Goal: Task Accomplishment & Management: Use online tool/utility

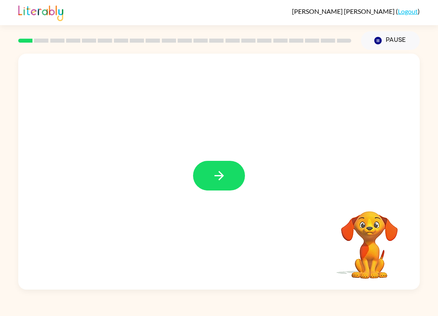
click at [223, 172] on icon "button" at bounding box center [219, 175] width 14 height 14
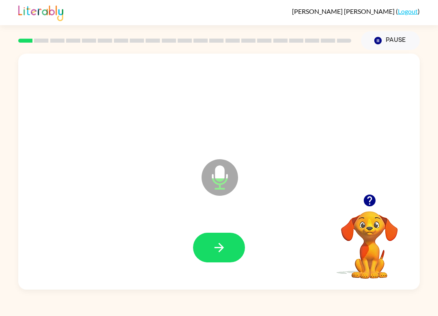
click at [221, 255] on button "button" at bounding box center [219, 247] width 52 height 30
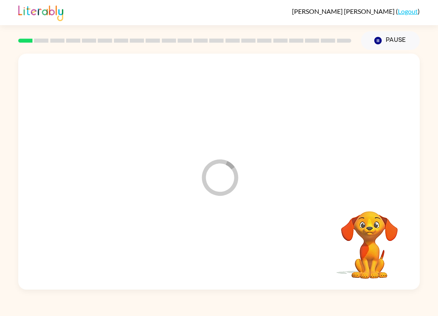
click at [221, 254] on div at bounding box center [218, 247] width 385 height 68
click at [230, 254] on div at bounding box center [218, 247] width 385 height 68
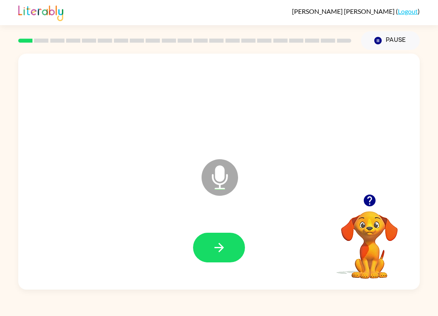
click at [211, 253] on button "button" at bounding box center [219, 247] width 52 height 30
click at [247, 313] on div "Arthur Kardos ( Logout ) Pause Pause Microphone The Microphone is here when it …" at bounding box center [219, 158] width 438 height 316
click at [222, 238] on button "button" at bounding box center [219, 247] width 52 height 30
click at [230, 237] on button "button" at bounding box center [219, 247] width 52 height 30
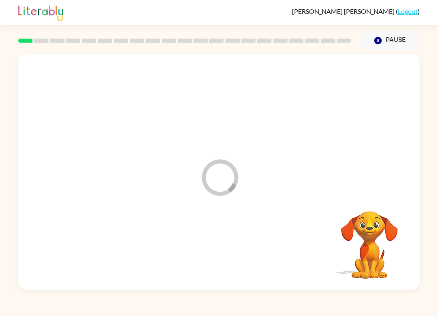
click at [222, 257] on div at bounding box center [218, 247] width 385 height 68
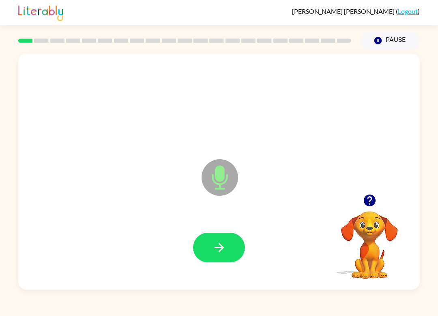
click at [227, 249] on button "button" at bounding box center [219, 247] width 52 height 30
click at [218, 258] on button "button" at bounding box center [219, 247] width 52 height 30
click at [221, 261] on button "button" at bounding box center [219, 247] width 52 height 30
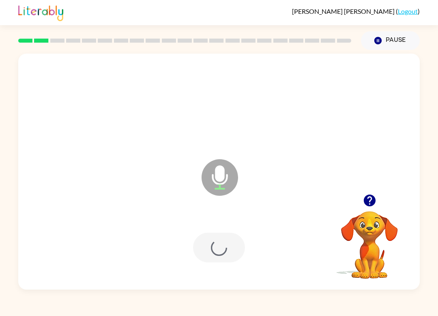
click at [223, 262] on div at bounding box center [219, 247] width 52 height 30
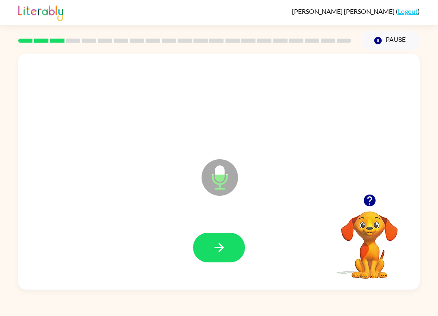
click at [223, 255] on button "button" at bounding box center [219, 247] width 52 height 30
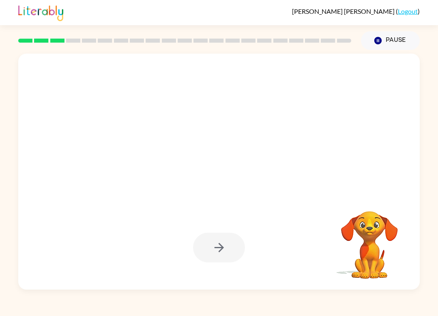
click at [241, 251] on div at bounding box center [219, 247] width 52 height 30
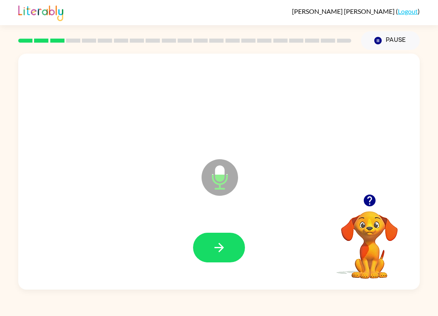
click at [412, 312] on div "Arthur Kardos ( Logout ) Pause Pause Microphone The Microphone is here when it …" at bounding box center [219, 158] width 438 height 316
click at [225, 256] on button "button" at bounding box center [219, 247] width 52 height 30
click at [225, 256] on div at bounding box center [219, 247] width 52 height 30
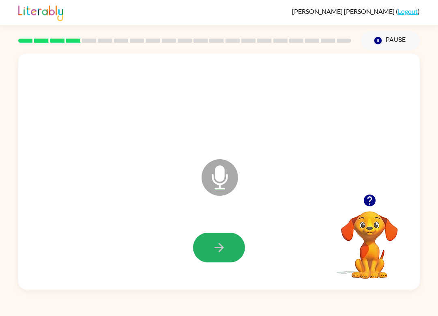
click at [213, 254] on icon "button" at bounding box center [219, 247] width 14 height 14
click at [229, 244] on button "button" at bounding box center [219, 247] width 52 height 30
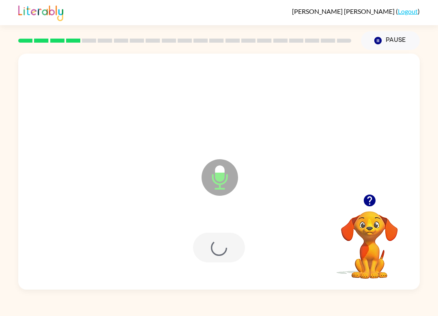
click at [229, 244] on div at bounding box center [219, 247] width 52 height 30
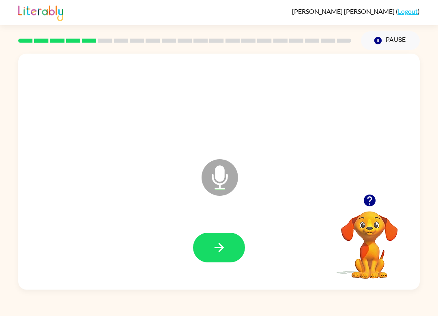
click at [221, 253] on icon "button" at bounding box center [219, 247] width 14 height 14
click at [224, 251] on icon "button" at bounding box center [219, 247] width 14 height 14
click at [217, 247] on icon "button" at bounding box center [219, 247] width 14 height 14
click at [233, 261] on button "button" at bounding box center [219, 247] width 52 height 30
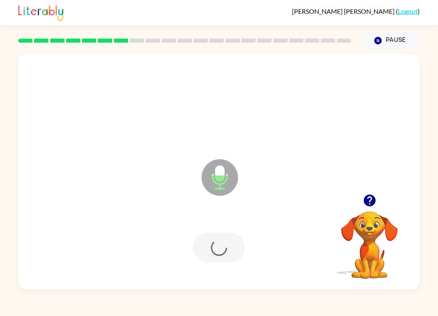
click at [227, 253] on div at bounding box center [219, 247] width 52 height 30
click at [213, 249] on icon "button" at bounding box center [219, 247] width 14 height 14
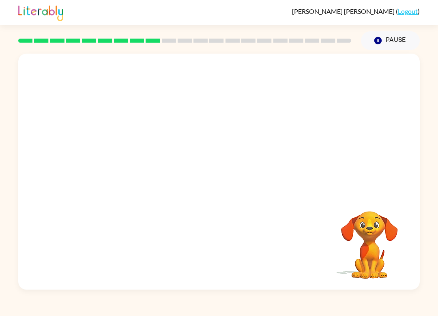
click at [396, 313] on div "Arthur Kardos ( Logout ) Pause Pause Your browser must support playing .mp4 fil…" at bounding box center [219, 158] width 438 height 316
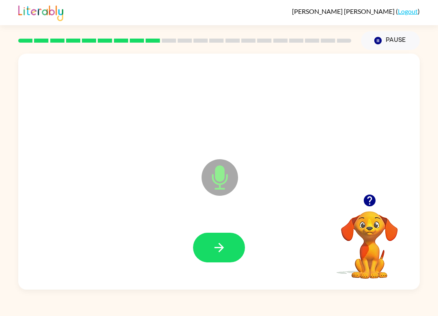
click at [210, 256] on button "button" at bounding box center [219, 247] width 52 height 30
click at [336, 313] on div "Arthur Kardos ( Logout ) Pause Pause Microphone The Microphone is here when it …" at bounding box center [219, 158] width 438 height 316
click at [228, 237] on button "button" at bounding box center [219, 247] width 52 height 30
click at [229, 249] on button "button" at bounding box center [219, 247] width 52 height 30
click at [204, 252] on button "button" at bounding box center [219, 247] width 52 height 30
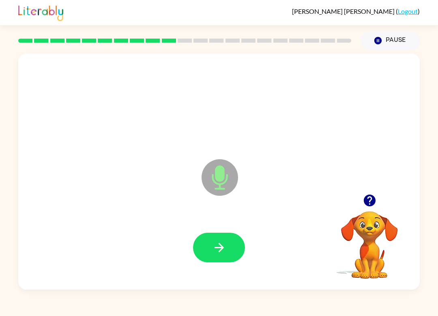
click at [219, 241] on icon "button" at bounding box center [219, 247] width 14 height 14
click at [205, 250] on button "button" at bounding box center [219, 247] width 52 height 30
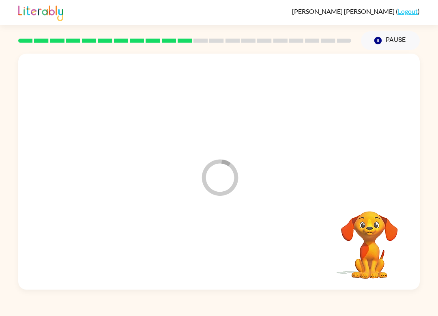
click at [231, 238] on div at bounding box center [218, 247] width 385 height 68
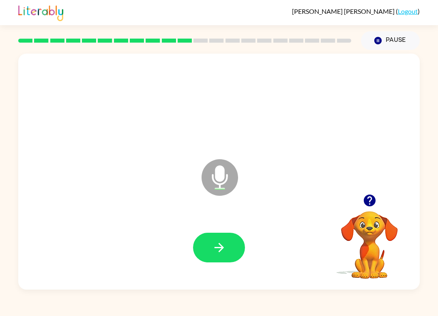
click at [221, 243] on icon "button" at bounding box center [219, 247] width 14 height 14
click at [226, 253] on icon "button" at bounding box center [219, 247] width 14 height 14
click at [223, 247] on icon "button" at bounding box center [218, 247] width 9 height 9
click at [223, 244] on icon "button" at bounding box center [219, 247] width 14 height 14
click at [207, 243] on button "button" at bounding box center [219, 247] width 52 height 30
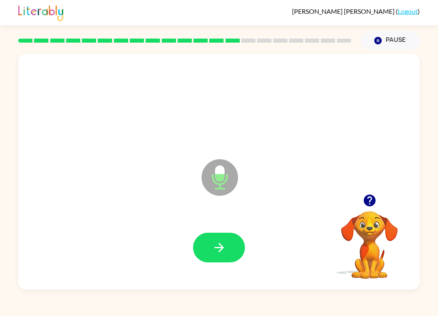
click at [193, 236] on div at bounding box center [219, 247] width 52 height 30
click at [217, 239] on button "button" at bounding box center [219, 247] width 52 height 30
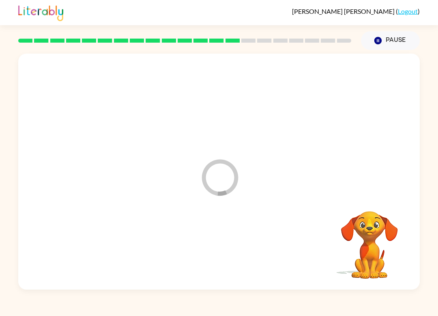
click at [217, 239] on div at bounding box center [218, 247] width 385 height 68
click at [226, 234] on div at bounding box center [218, 247] width 385 height 68
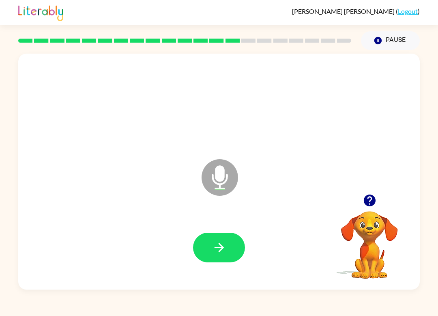
click at [47, 312] on div "Arthur Kardos ( Logout ) Pause Pause Microphone The Microphone is here when it …" at bounding box center [219, 158] width 438 height 316
click at [210, 246] on button "button" at bounding box center [219, 247] width 52 height 30
click at [231, 247] on button "button" at bounding box center [219, 247] width 52 height 30
click at [208, 258] on button "button" at bounding box center [219, 247] width 52 height 30
click at [221, 248] on icon "button" at bounding box center [219, 247] width 14 height 14
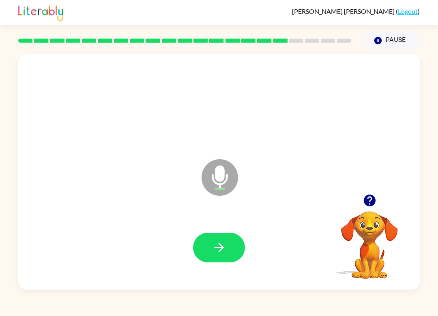
click at [226, 258] on button "button" at bounding box center [219, 247] width 52 height 30
click at [224, 244] on icon "button" at bounding box center [219, 247] width 14 height 14
click at [217, 238] on button "button" at bounding box center [219, 247] width 52 height 30
click at [217, 253] on icon "button" at bounding box center [219, 247] width 14 height 14
click at [217, 258] on button "button" at bounding box center [219, 247] width 52 height 30
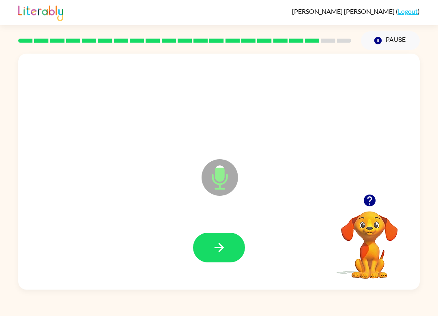
click at [219, 242] on icon "button" at bounding box center [219, 247] width 14 height 14
click at [224, 239] on button "button" at bounding box center [219, 247] width 52 height 30
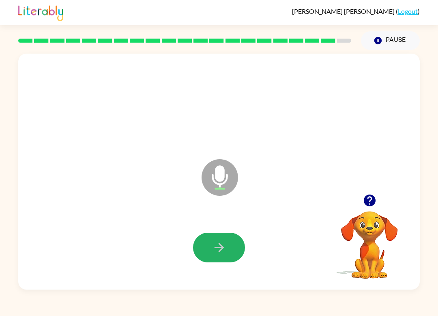
click at [223, 251] on icon "button" at bounding box center [219, 247] width 14 height 14
click at [242, 239] on button "button" at bounding box center [219, 247] width 52 height 30
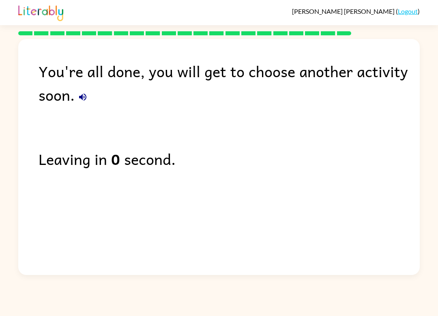
click at [144, 180] on div "You're all done, you will get to choose another activity soon. Leaving in 0 sec…" at bounding box center [219, 155] width 402 height 232
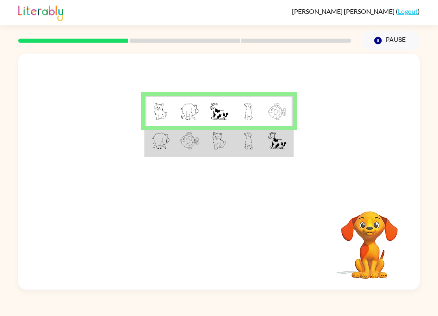
click at [159, 155] on td at bounding box center [160, 141] width 30 height 30
click at [157, 149] on img at bounding box center [161, 140] width 18 height 17
click at [164, 148] on img at bounding box center [161, 140] width 18 height 17
click at [146, 139] on td at bounding box center [160, 141] width 30 height 30
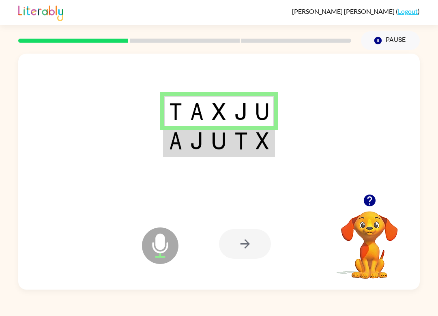
click at [241, 237] on div at bounding box center [245, 244] width 52 height 30
click at [255, 223] on div at bounding box center [279, 243] width 120 height 91
click at [213, 143] on img at bounding box center [218, 140] width 13 height 17
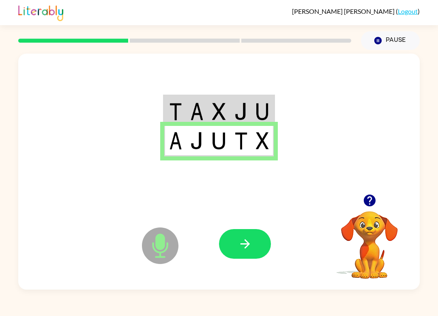
click at [247, 249] on icon "button" at bounding box center [245, 243] width 14 height 14
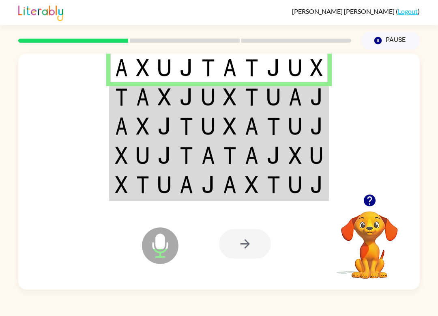
click at [121, 96] on img at bounding box center [121, 96] width 13 height 17
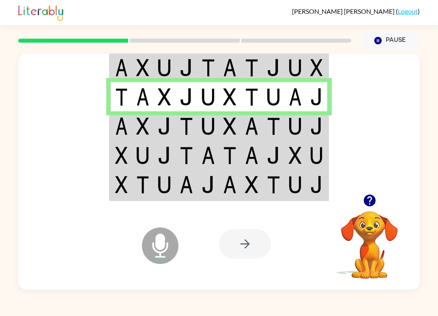
click at [118, 120] on img at bounding box center [121, 125] width 13 height 17
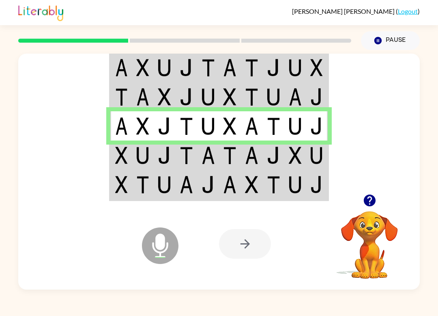
click at [116, 151] on img at bounding box center [121, 154] width 13 height 17
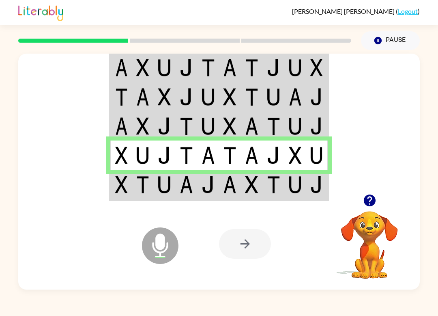
click at [123, 195] on td at bounding box center [121, 185] width 22 height 30
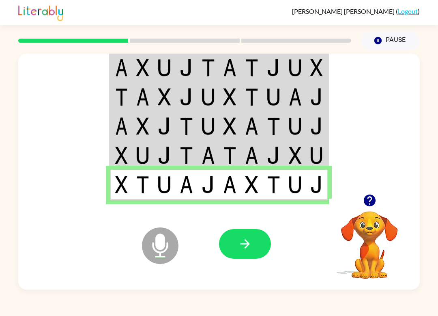
click at [252, 233] on button "button" at bounding box center [245, 244] width 52 height 30
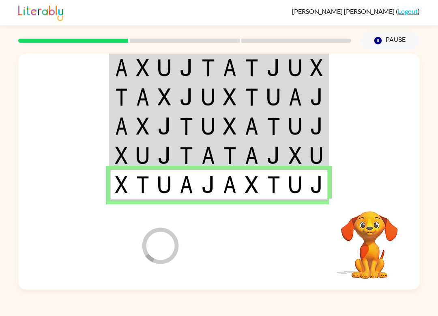
click at [251, 233] on div at bounding box center [279, 243] width 120 height 91
click at [117, 180] on img at bounding box center [121, 184] width 13 height 17
click at [120, 150] on img at bounding box center [121, 154] width 13 height 17
click at [125, 128] on img at bounding box center [121, 125] width 13 height 17
click at [126, 96] on img at bounding box center [121, 96] width 13 height 17
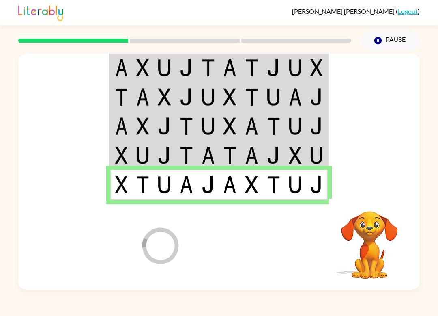
click at [119, 61] on img at bounding box center [121, 67] width 13 height 17
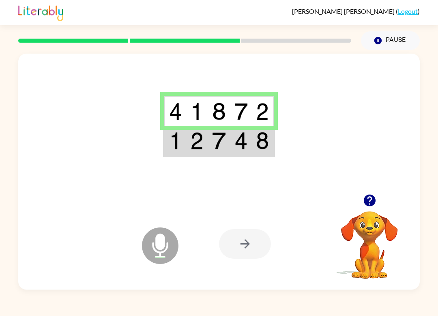
click at [167, 116] on td at bounding box center [175, 111] width 22 height 30
click at [179, 137] on img at bounding box center [175, 140] width 13 height 17
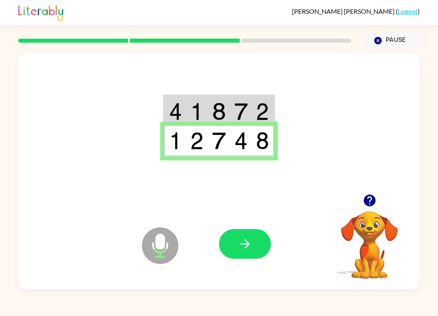
click at [251, 247] on icon "button" at bounding box center [245, 243] width 14 height 14
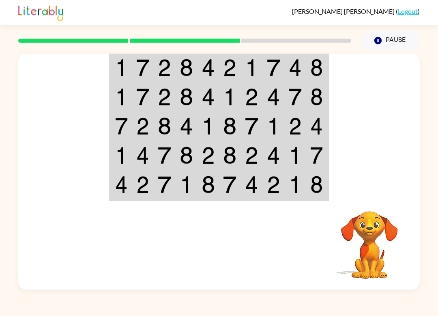
click at [118, 65] on img at bounding box center [121, 67] width 13 height 17
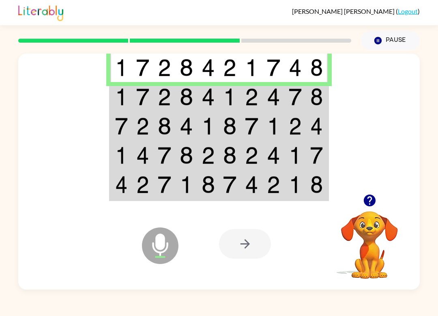
click at [113, 96] on td at bounding box center [121, 96] width 22 height 29
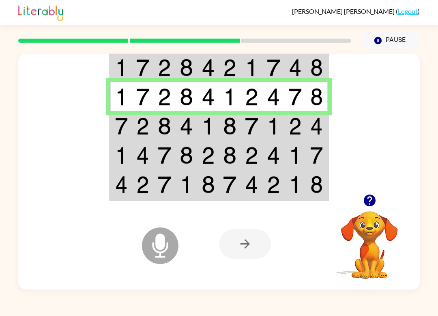
click at [119, 137] on td at bounding box center [121, 125] width 22 height 29
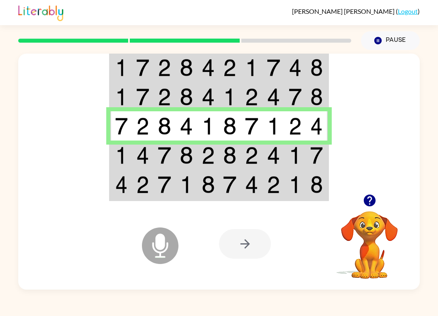
click at [118, 137] on td at bounding box center [121, 125] width 22 height 29
click at [116, 158] on img at bounding box center [121, 154] width 13 height 17
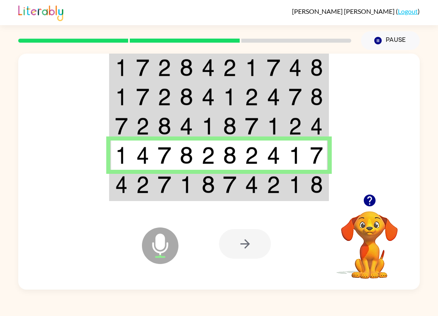
click at [115, 184] on td at bounding box center [121, 185] width 22 height 30
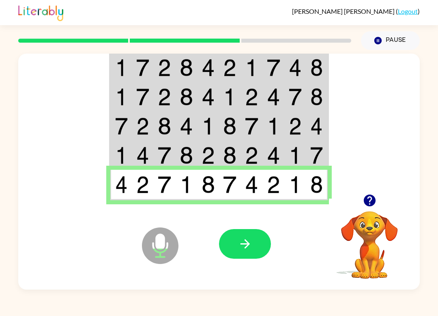
click at [226, 240] on button "button" at bounding box center [245, 244] width 52 height 30
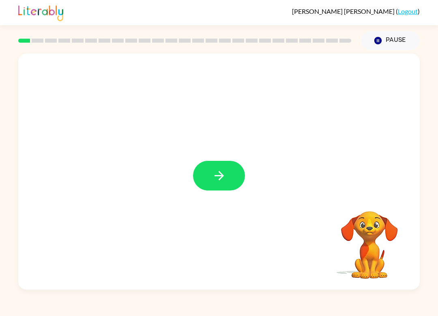
click at [216, 170] on icon "button" at bounding box center [219, 175] width 14 height 14
click at [215, 170] on div at bounding box center [199, 157] width 346 height 30
click at [437, 195] on div "Your browser must support playing .mp4 files to use Literably. Please try using…" at bounding box center [219, 169] width 438 height 239
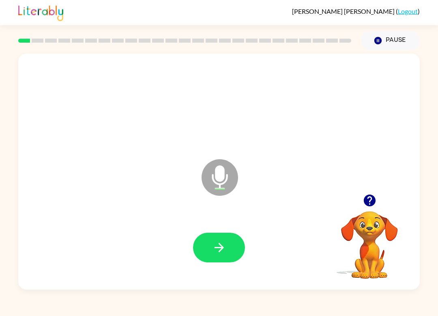
click at [221, 245] on icon "button" at bounding box center [219, 247] width 14 height 14
click at [168, 298] on div "[PERSON_NAME] ( Logout ) Pause Pause D Microphone The Microphone is here when i…" at bounding box center [219, 158] width 438 height 316
click at [155, 297] on div "[PERSON_NAME] ( Logout ) Pause Pause D Microphone The Microphone is here when i…" at bounding box center [219, 158] width 438 height 316
click at [210, 237] on button "button" at bounding box center [219, 247] width 52 height 30
click at [212, 249] on icon "button" at bounding box center [219, 247] width 14 height 14
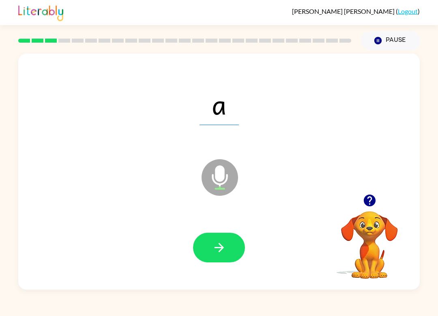
click at [217, 254] on icon "button" at bounding box center [219, 247] width 14 height 14
click at [217, 253] on div at bounding box center [219, 247] width 52 height 30
click at [226, 249] on icon "button" at bounding box center [219, 247] width 14 height 14
click at [224, 250] on icon "button" at bounding box center [219, 247] width 14 height 14
click at [221, 261] on button "button" at bounding box center [219, 247] width 52 height 30
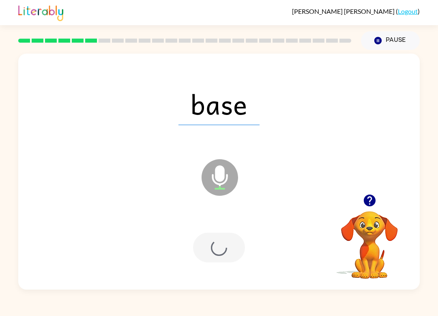
click at [222, 243] on div at bounding box center [219, 247] width 52 height 30
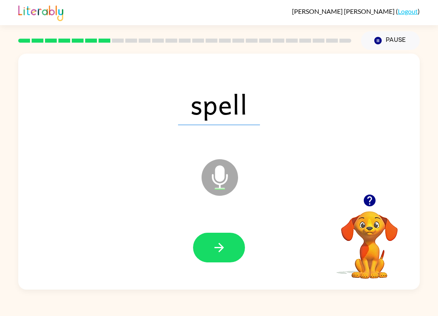
click at [214, 261] on button "button" at bounding box center [219, 247] width 52 height 30
click at [201, 260] on button "button" at bounding box center [219, 247] width 52 height 30
click at [217, 244] on icon "button" at bounding box center [219, 247] width 14 height 14
click at [239, 237] on button "button" at bounding box center [219, 247] width 52 height 30
click at [226, 262] on button "button" at bounding box center [219, 247] width 52 height 30
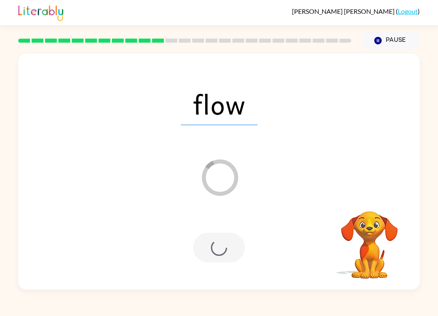
click at [303, 312] on div "[PERSON_NAME] ( Logout ) Pause Pause flow Loader Your response is being sent to…" at bounding box center [219, 158] width 438 height 316
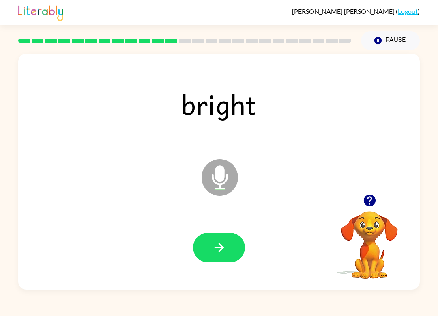
click at [202, 237] on button "button" at bounding box center [219, 247] width 52 height 30
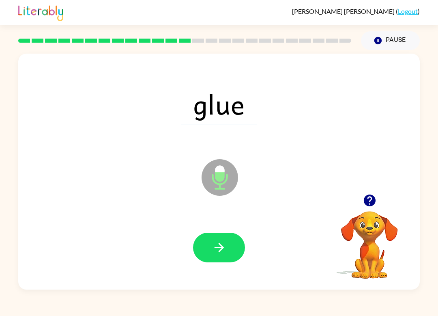
click at [224, 261] on button "button" at bounding box center [219, 247] width 52 height 30
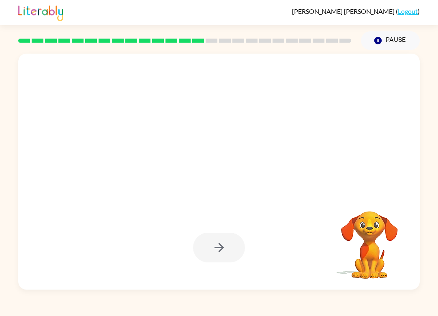
click at [183, 14] on div "[PERSON_NAME] ( Logout )" at bounding box center [219, 12] width 402 height 25
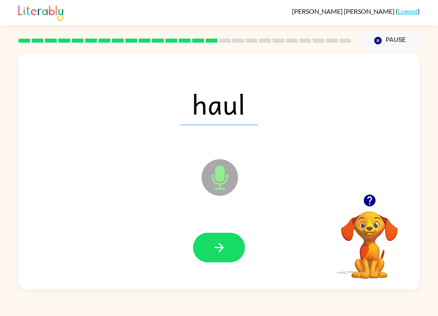
click at [230, 247] on button "button" at bounding box center [219, 247] width 52 height 30
click at [224, 240] on button "button" at bounding box center [219, 247] width 52 height 30
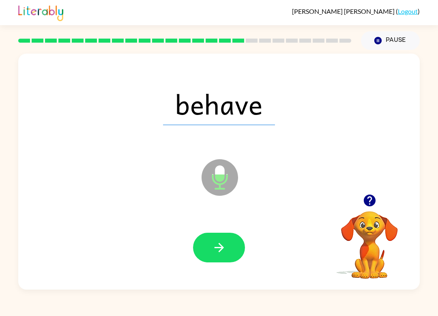
click at [217, 247] on icon "button" at bounding box center [219, 247] width 14 height 14
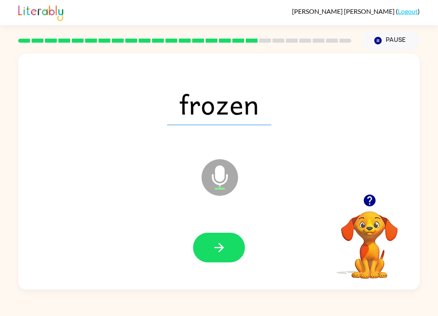
click at [211, 243] on button "button" at bounding box center [219, 247] width 52 height 30
click at [219, 252] on icon "button" at bounding box center [219, 247] width 14 height 14
click at [231, 230] on div at bounding box center [218, 247] width 385 height 68
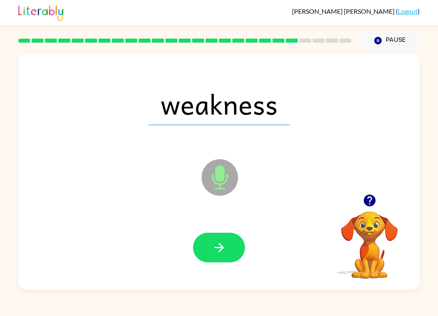
click at [222, 240] on button "button" at bounding box center [219, 247] width 52 height 30
click at [222, 239] on div at bounding box center [219, 247] width 52 height 30
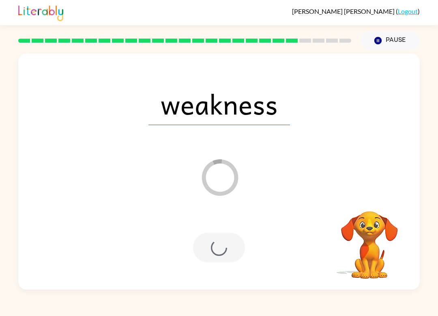
click at [219, 247] on div at bounding box center [219, 247] width 52 height 30
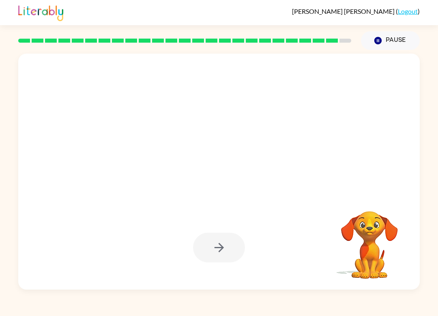
click at [226, 236] on div at bounding box center [219, 247] width 52 height 30
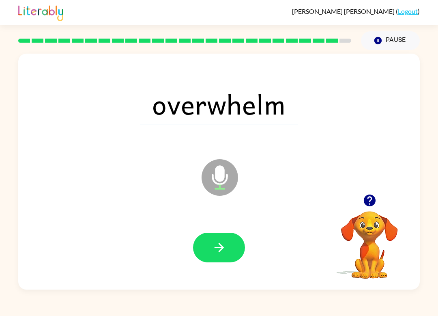
click at [242, 244] on button "button" at bounding box center [219, 247] width 52 height 30
click at [242, 244] on div at bounding box center [219, 247] width 52 height 30
